Goal: Transaction & Acquisition: Purchase product/service

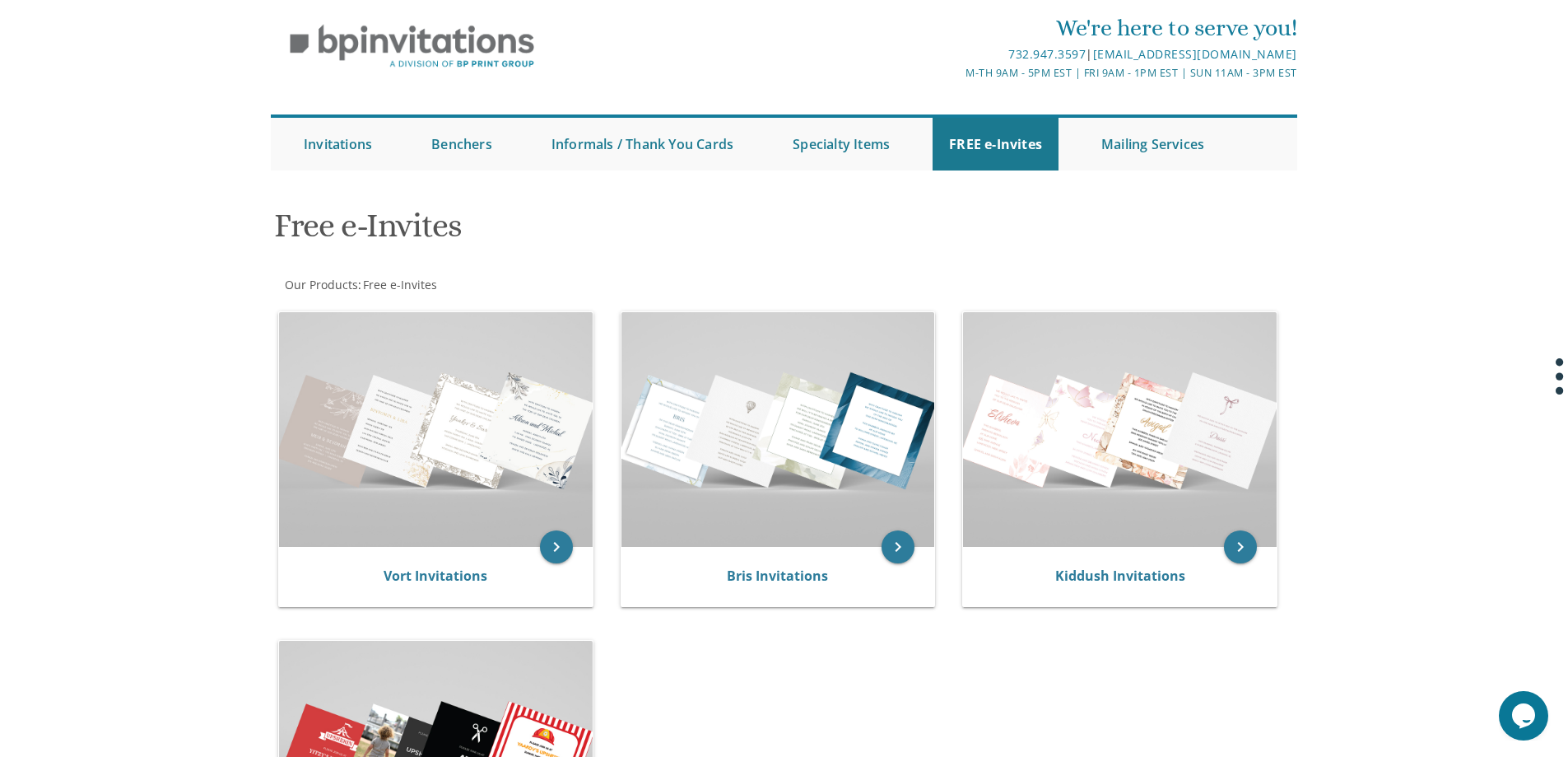
scroll to position [83, 0]
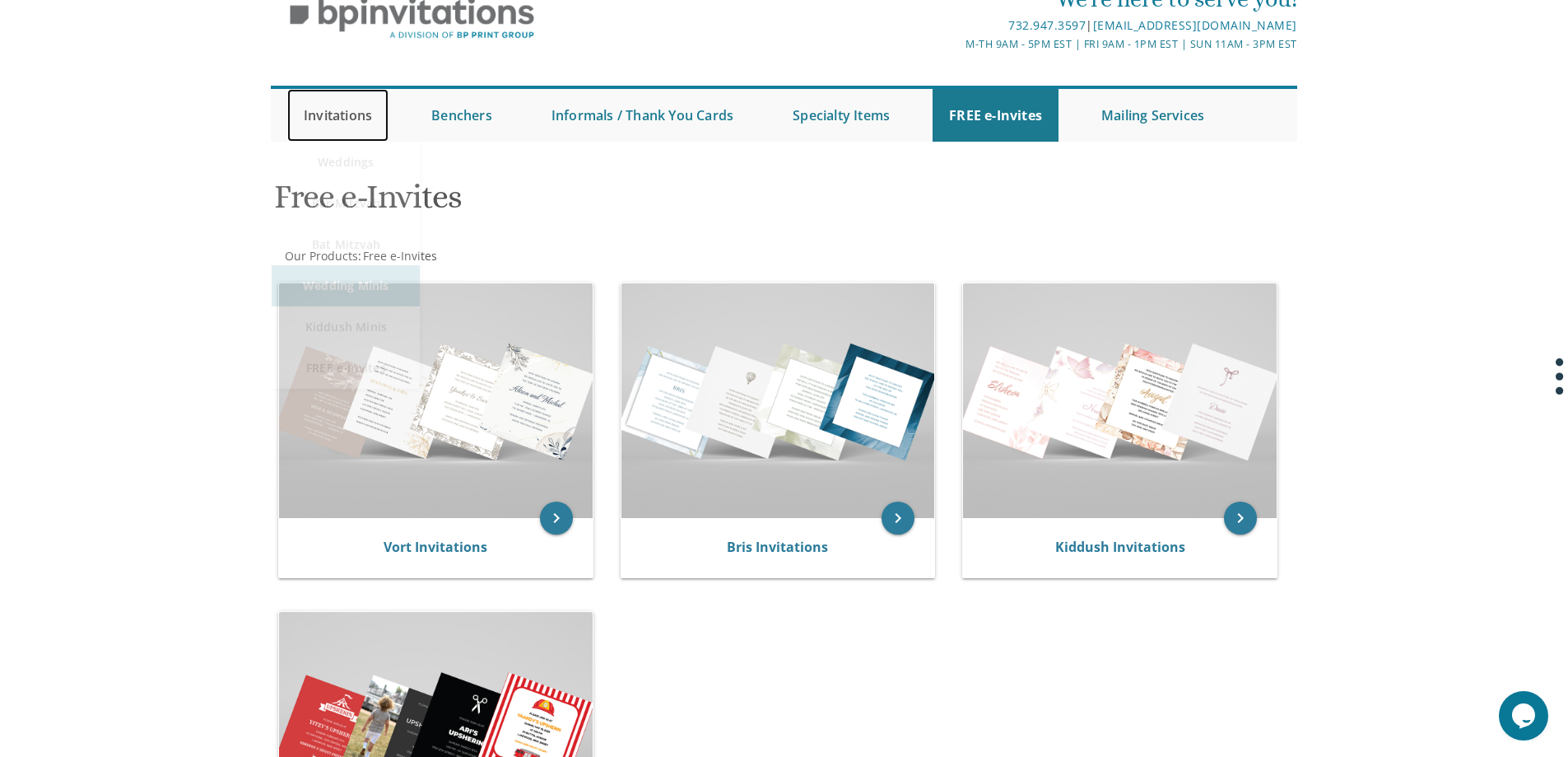
click at [329, 125] on link "Invitations" at bounding box center [337, 115] width 101 height 53
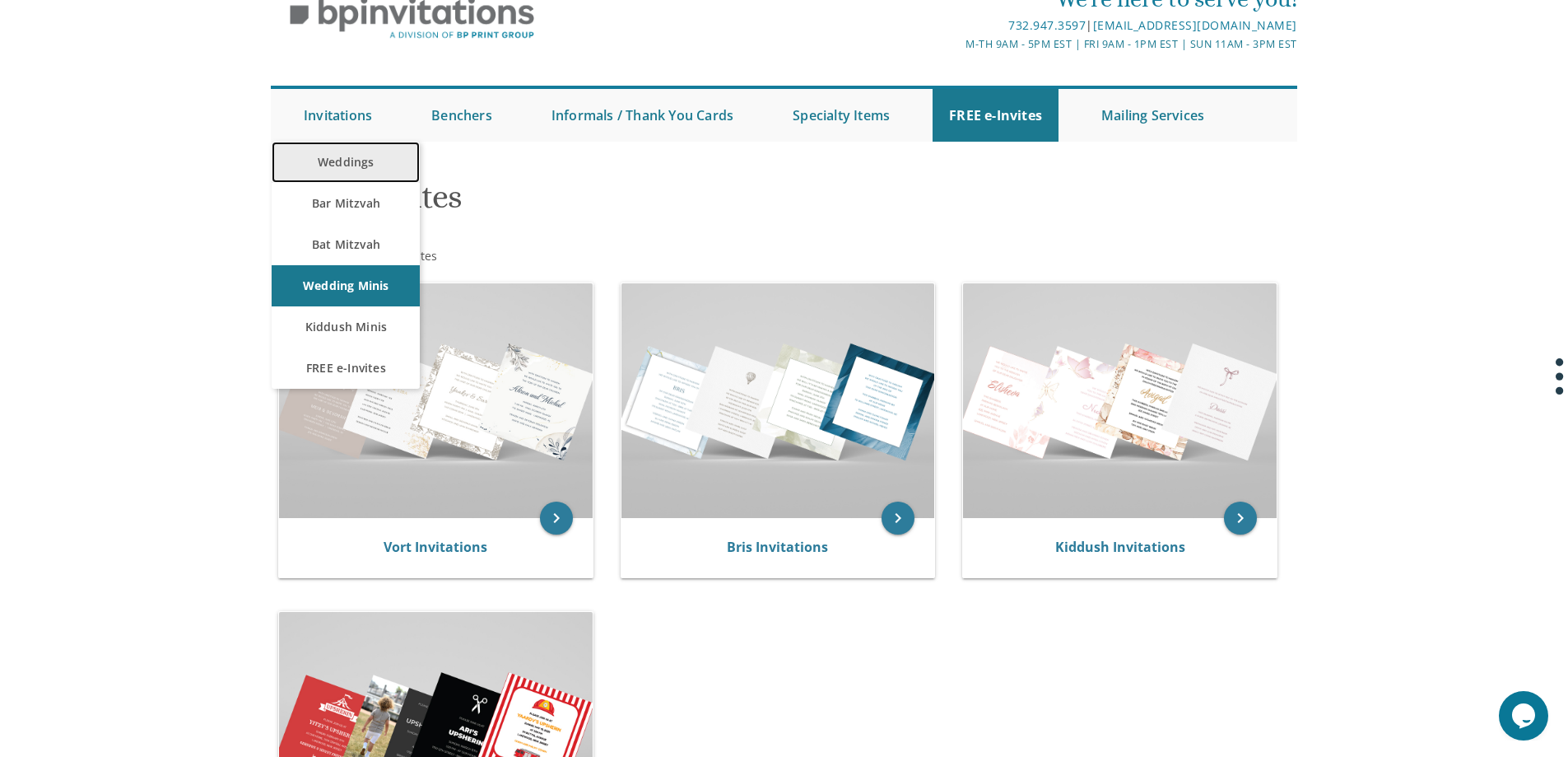
click at [337, 152] on link "Weddings" at bounding box center [345, 162] width 148 height 41
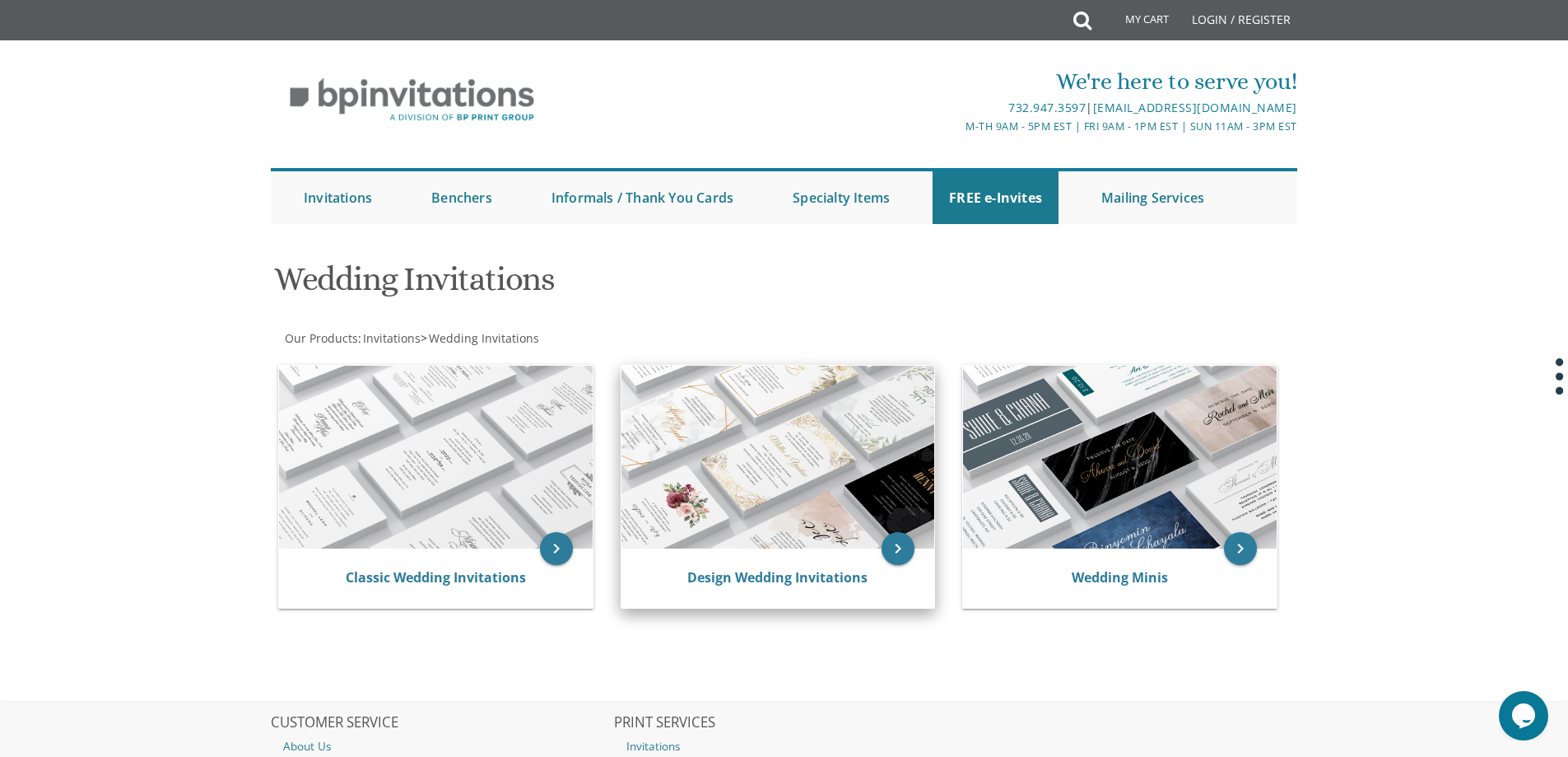
click at [747, 420] on img at bounding box center [778, 456] width 313 height 183
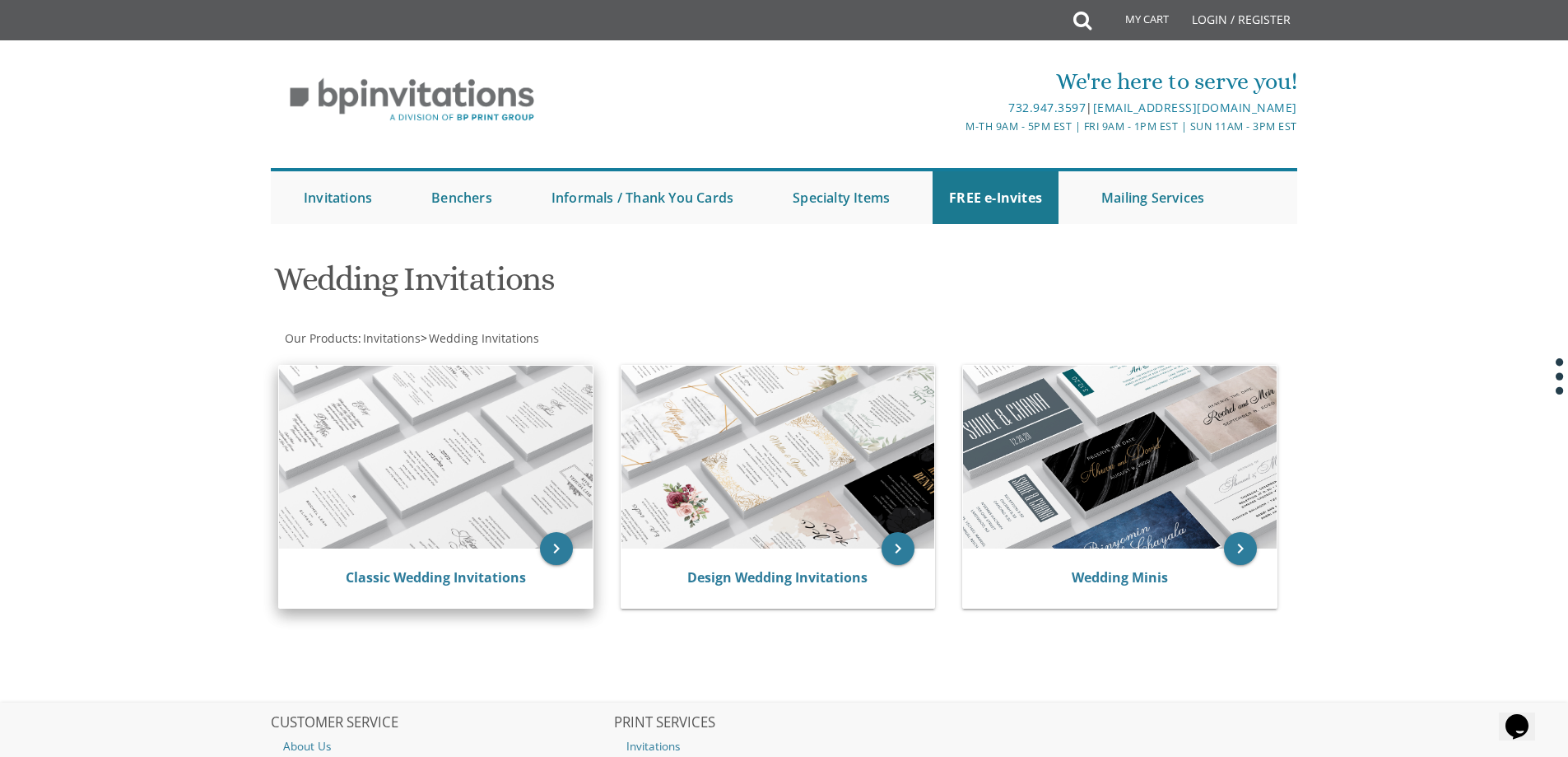
click at [452, 483] on img at bounding box center [435, 456] width 313 height 183
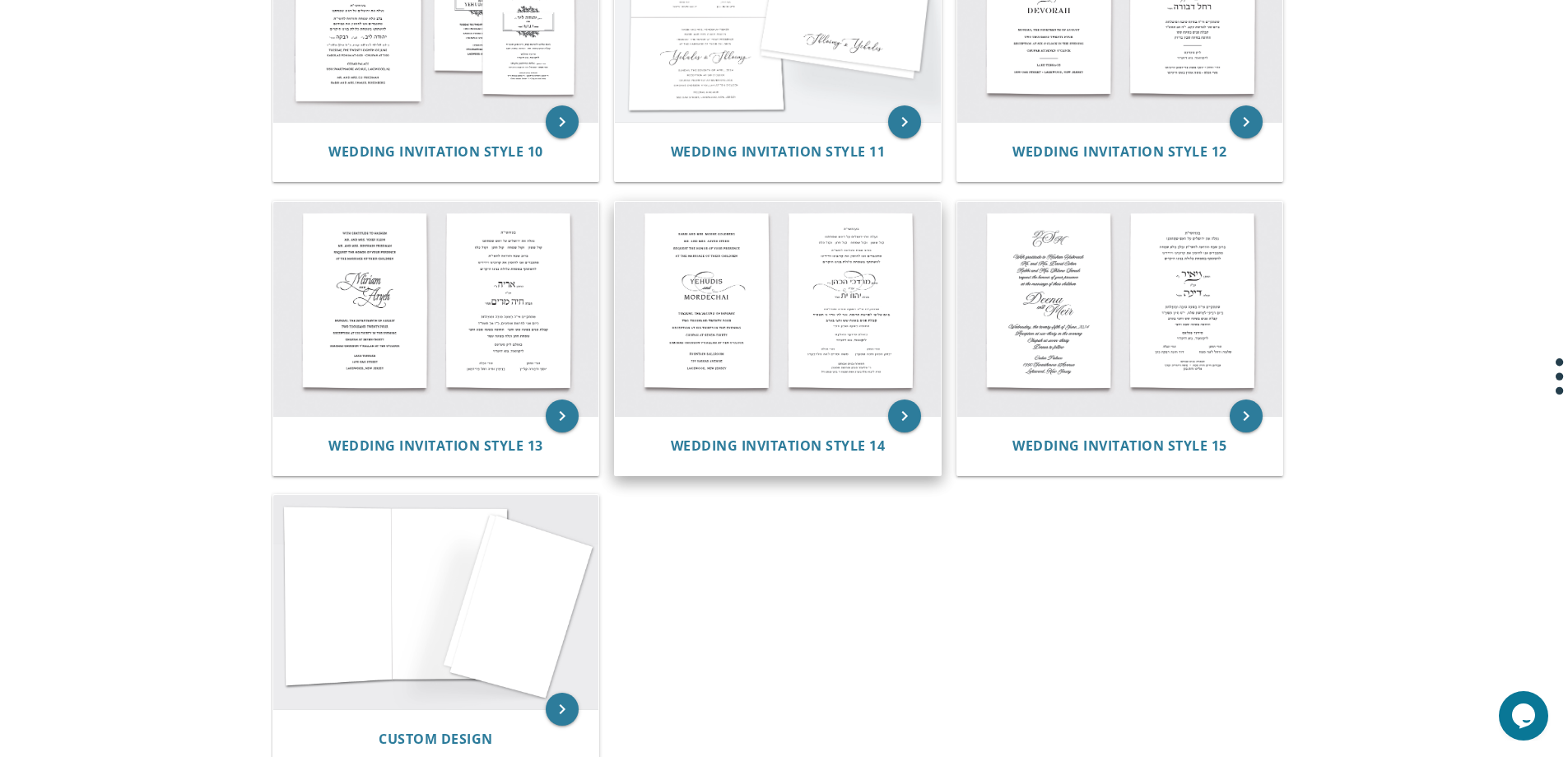
scroll to position [1318, 0]
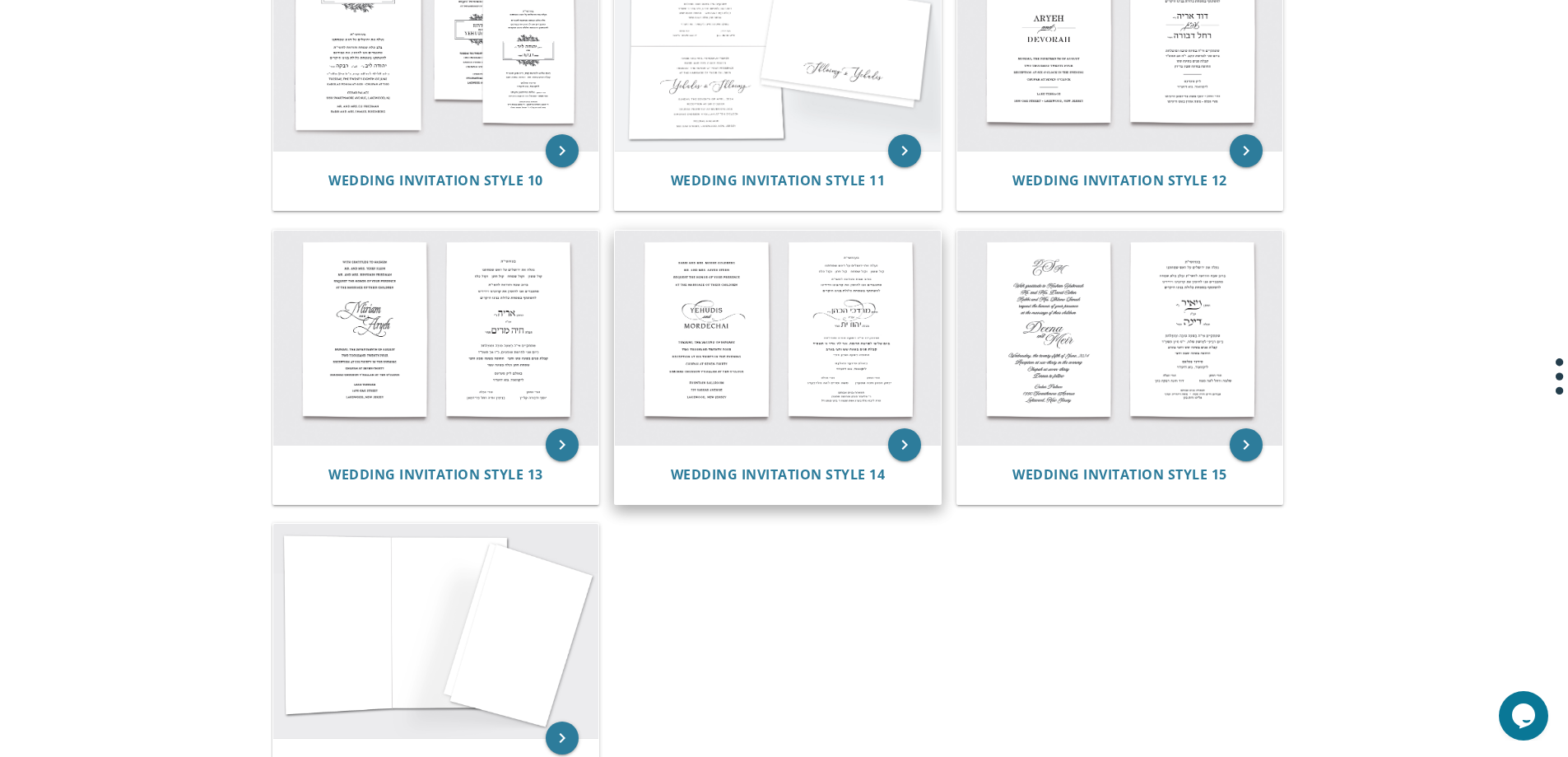
click at [849, 335] on img at bounding box center [778, 338] width 326 height 214
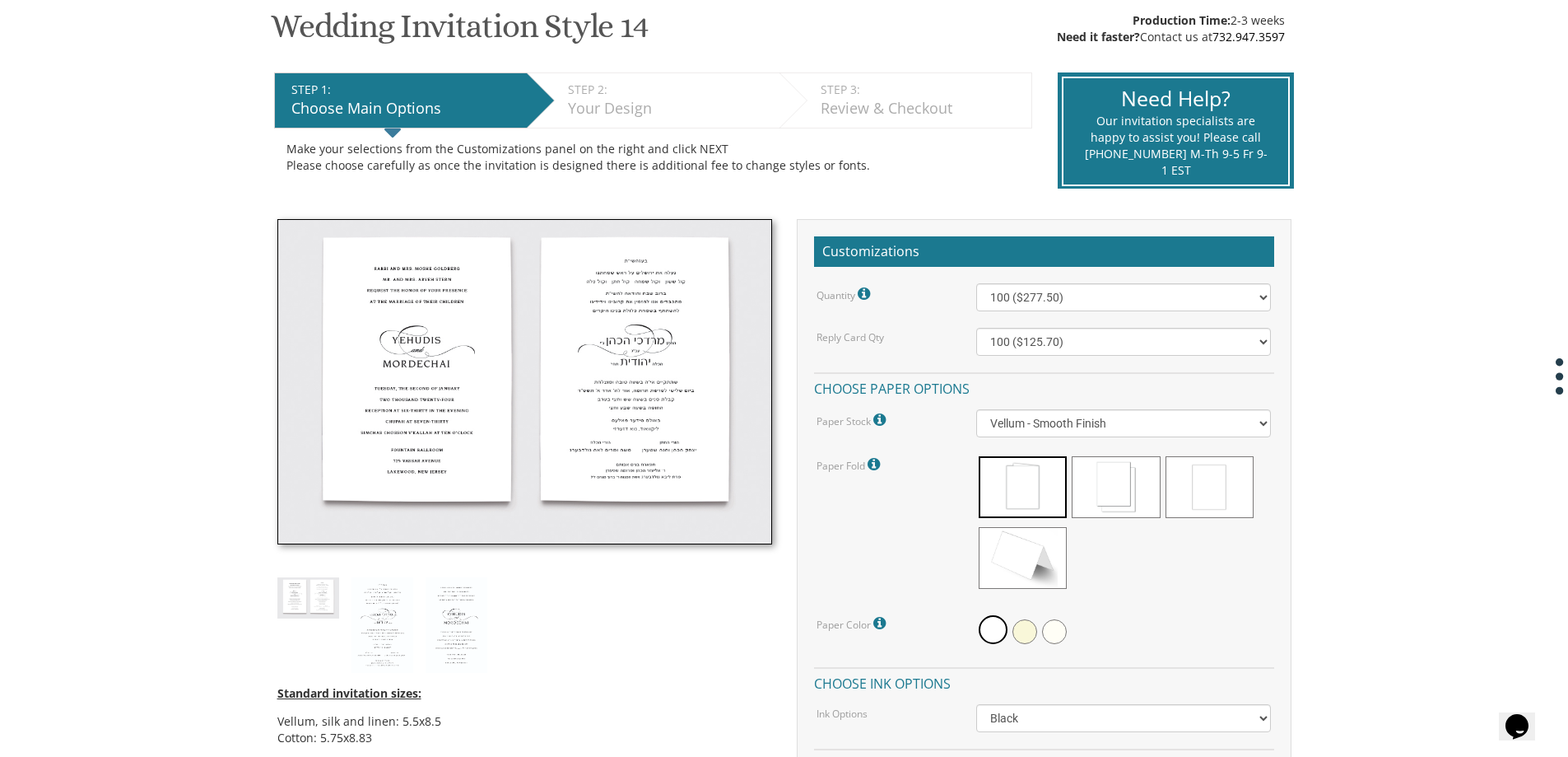
scroll to position [247, 0]
